Goal: Task Accomplishment & Management: Manage account settings

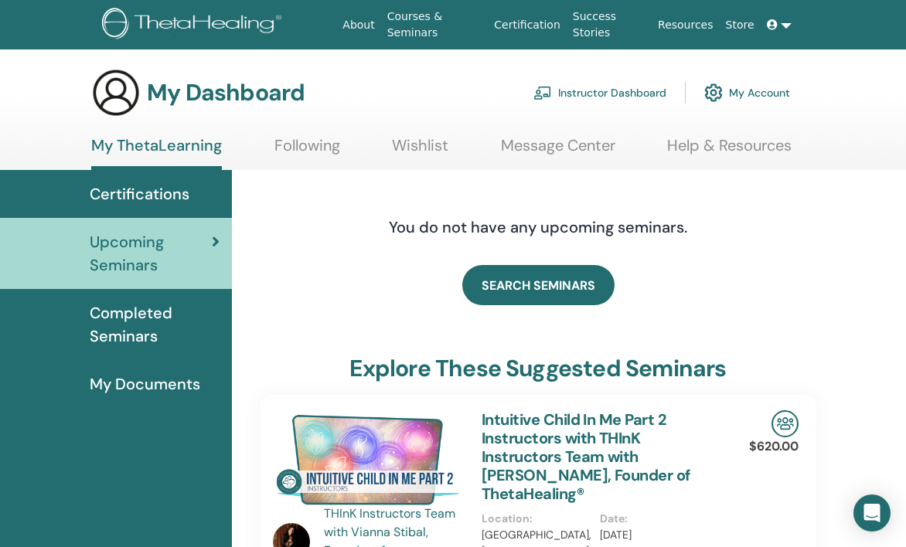
click at [632, 94] on link "Instructor Dashboard" at bounding box center [599, 93] width 133 height 34
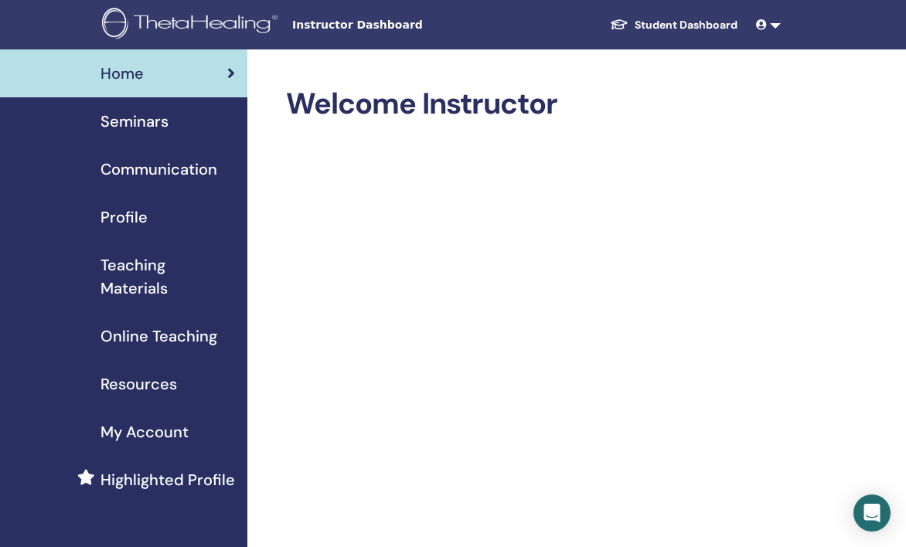
click at [152, 125] on span "Seminars" at bounding box center [135, 121] width 68 height 23
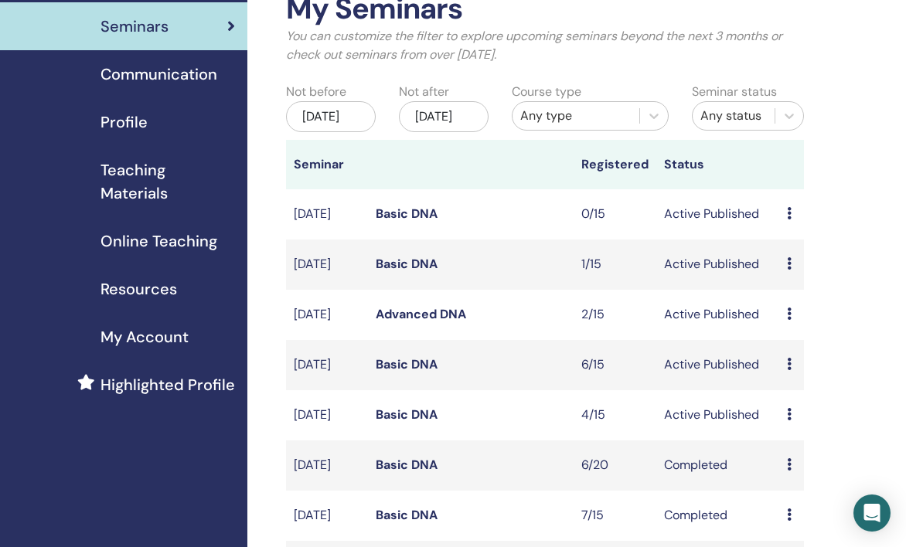
scroll to position [99, 0]
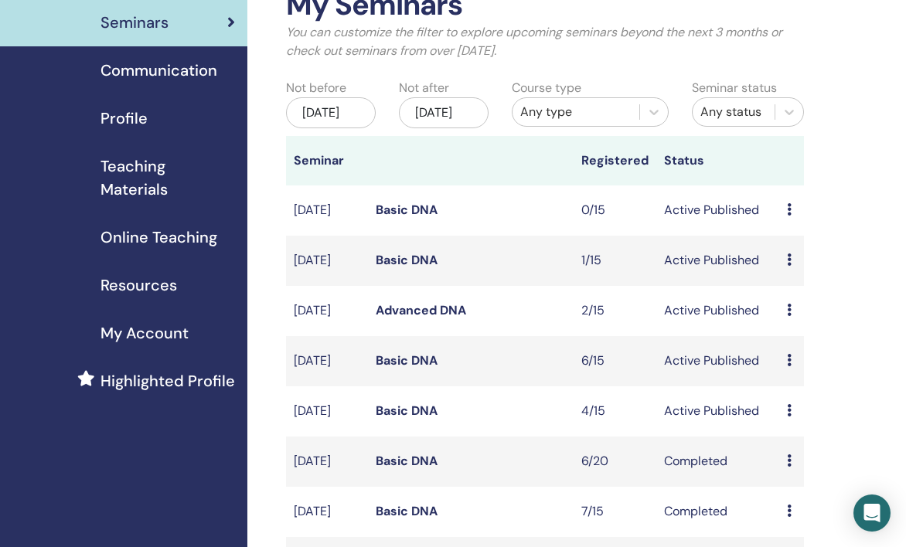
click at [403, 419] on link "Basic DNA" at bounding box center [407, 411] width 62 height 16
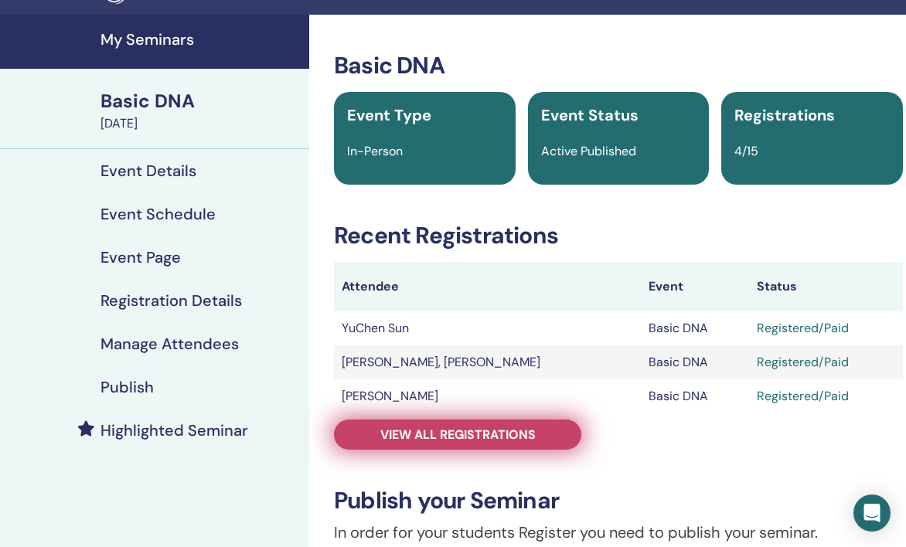
scroll to position [36, 0]
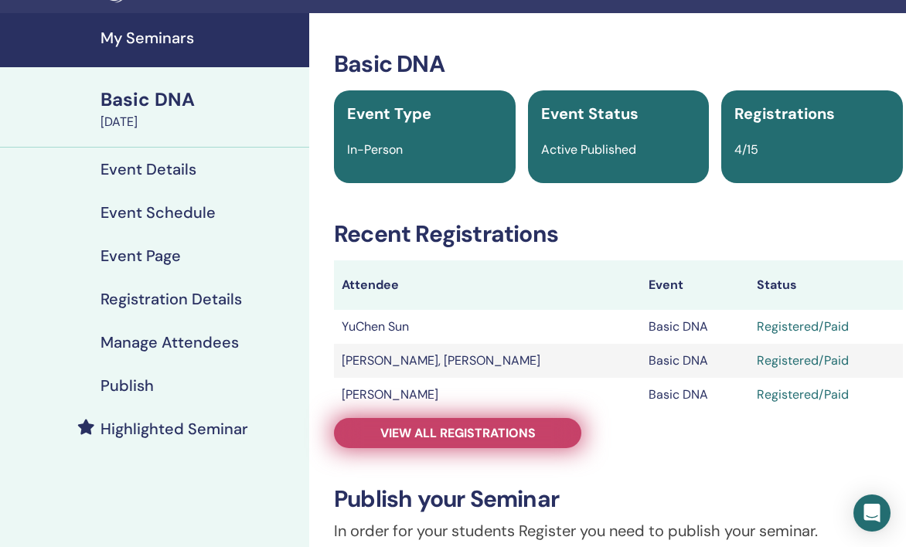
click at [503, 420] on link "View all registrations" at bounding box center [457, 433] width 247 height 30
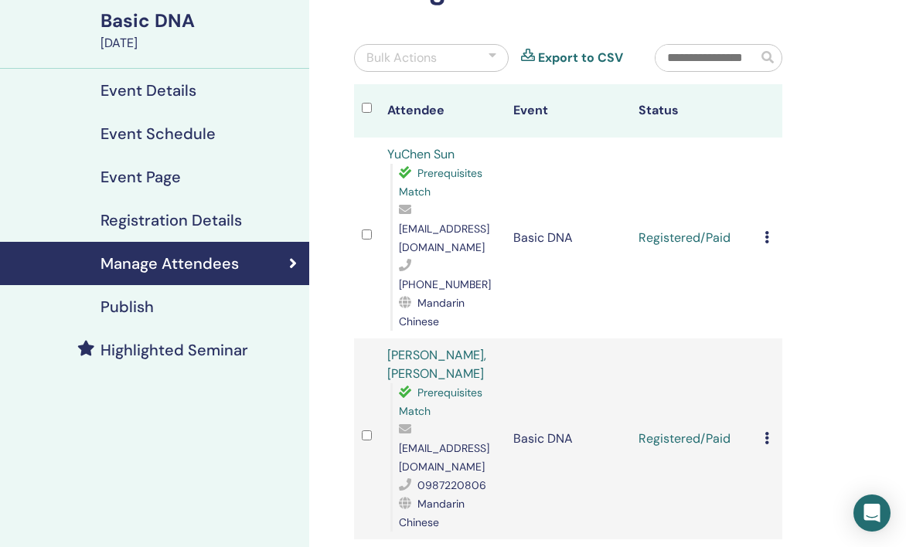
scroll to position [117, 0]
